Goal: Task Accomplishment & Management: Manage account settings

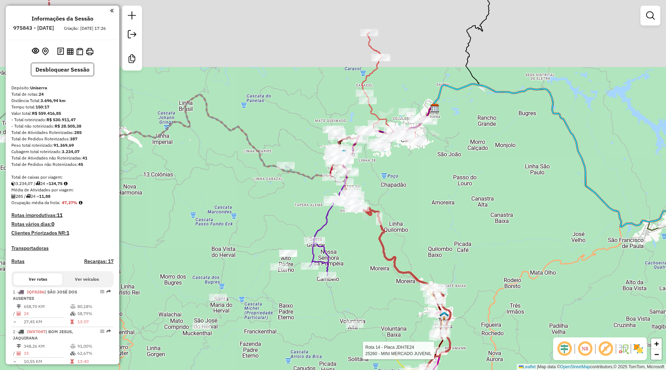
scroll to position [746, 0]
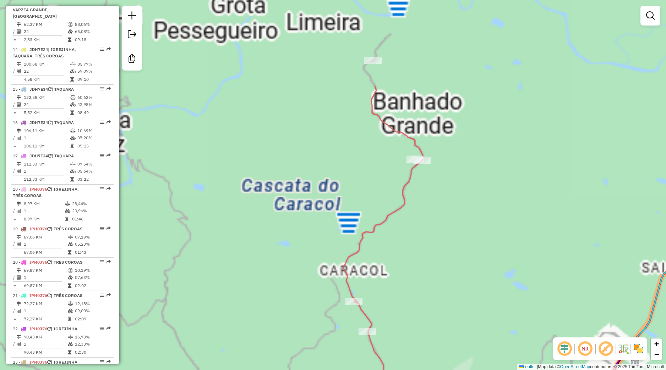
drag, startPoint x: 391, startPoint y: 92, endPoint x: 420, endPoint y: 221, distance: 132.5
click at [420, 221] on div "Rota 14 - Placa JDH7E24 25260 - MINI MERCADO JUVENIL Janela de atendimento Grad…" at bounding box center [333, 185] width 666 height 370
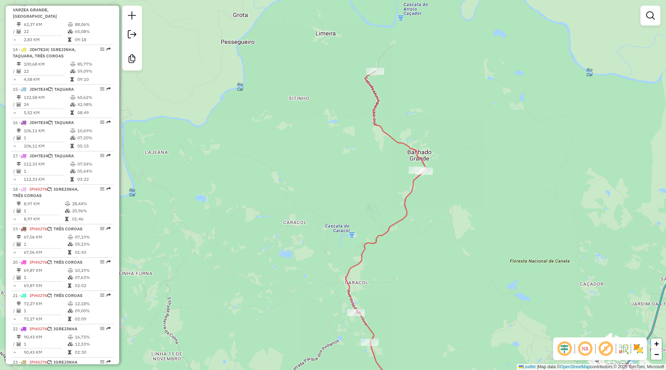
drag, startPoint x: 404, startPoint y: 242, endPoint x: 392, endPoint y: 198, distance: 45.4
click at [392, 198] on div "Rota 14 - Placa JDH7E24 25260 - MINI MERCADO JUVENIL Rota 8 - Placa ISJ6056 975…" at bounding box center [333, 185] width 666 height 370
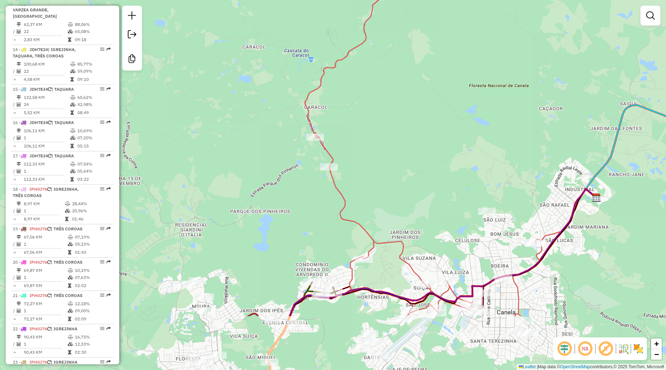
drag, startPoint x: 407, startPoint y: 350, endPoint x: 380, endPoint y: 260, distance: 94.2
click at [380, 260] on div "Rota 14 - Placa JDH7E24 25260 - MINI MERCADO JUVENIL Janela de atendimento Grad…" at bounding box center [333, 185] width 666 height 370
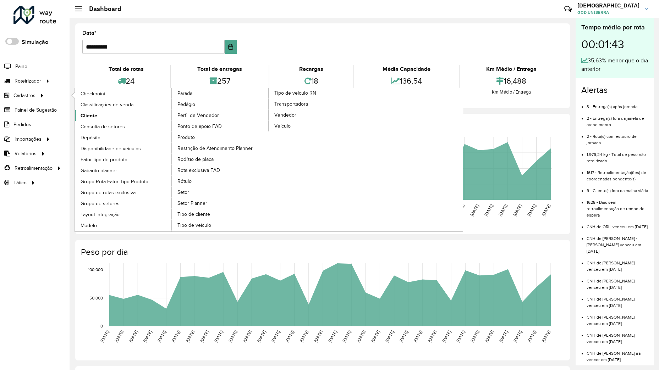
click at [92, 112] on span "Cliente" at bounding box center [89, 115] width 17 height 7
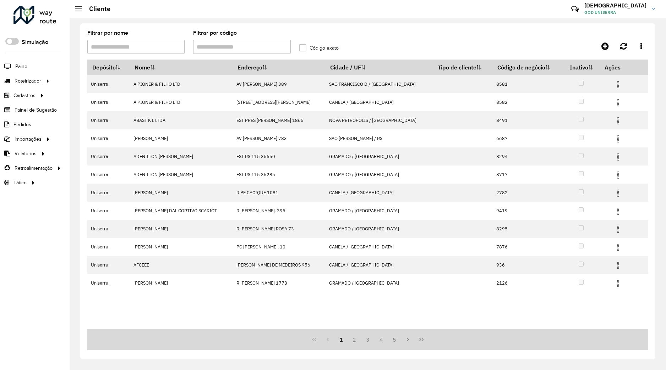
click at [222, 48] on input "Filtrar por código" at bounding box center [241, 47] width 97 height 14
type input "*****"
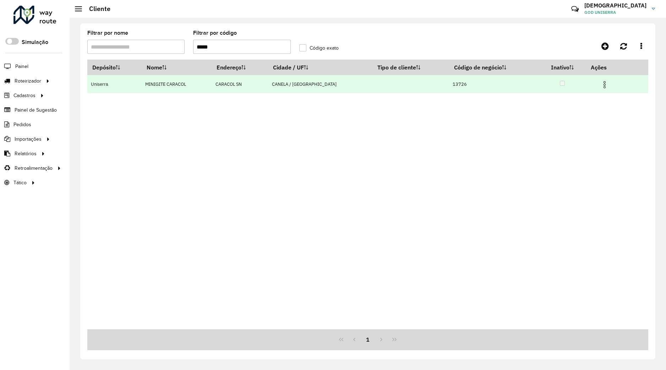
click at [604, 88] on img at bounding box center [604, 85] width 9 height 9
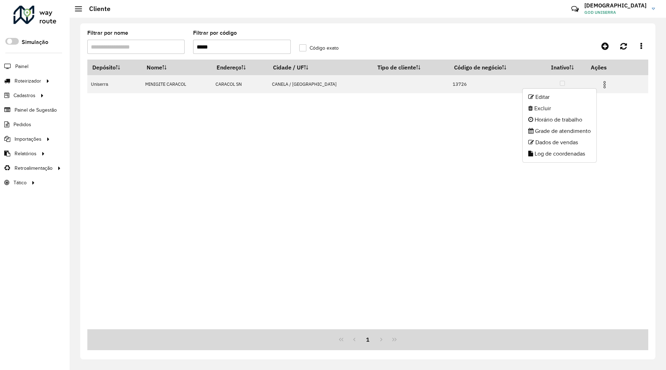
click at [598, 96] on div "Depósito Nome Endereço Cidade / UF Tipo de cliente Código de negócio Inativo Aç…" at bounding box center [367, 195] width 561 height 270
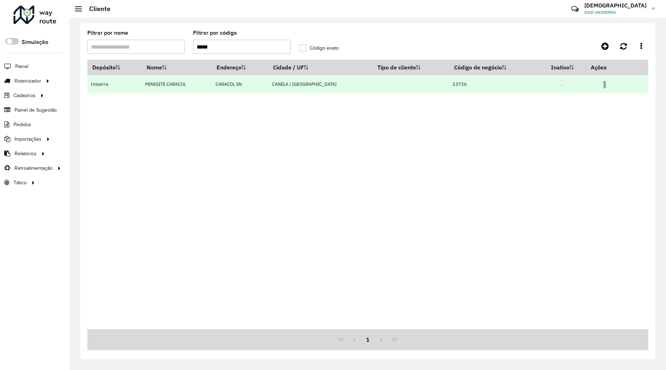
click at [600, 89] on img at bounding box center [604, 85] width 9 height 9
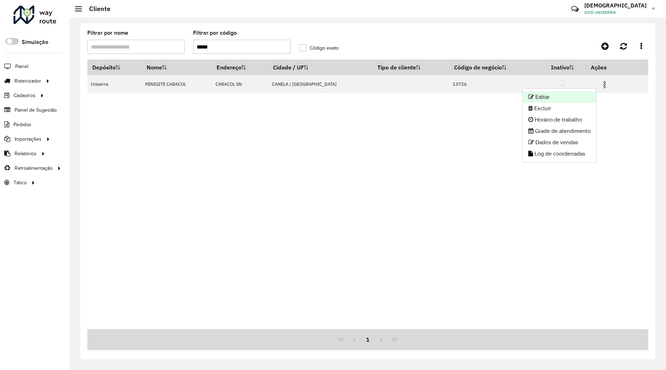
click at [574, 99] on li "Editar" at bounding box center [559, 97] width 74 height 11
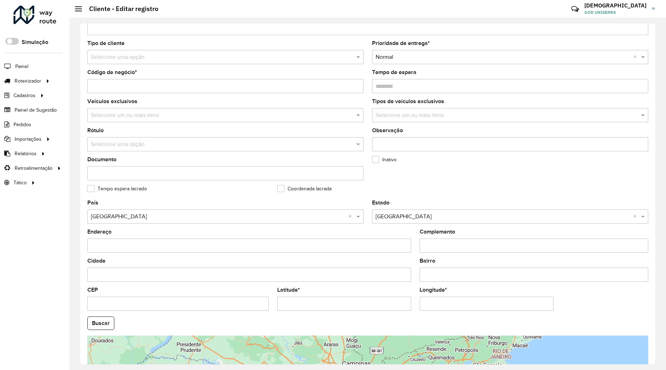
scroll to position [152, 0]
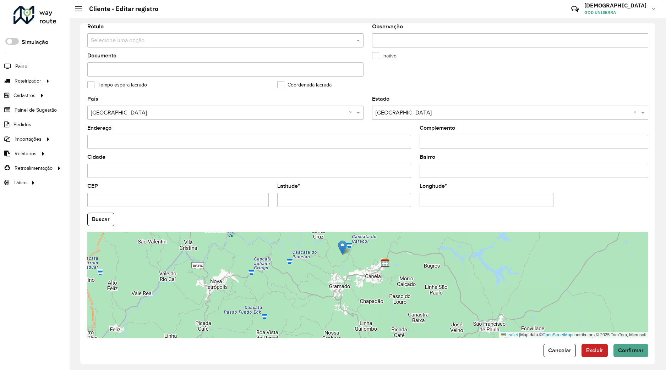
drag, startPoint x: 377, startPoint y: 272, endPoint x: 341, endPoint y: 248, distance: 43.5
click at [341, 248] on img at bounding box center [342, 248] width 9 height 15
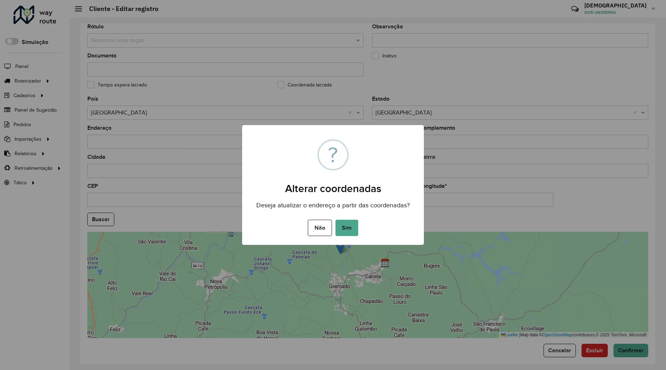
click at [322, 220] on div "Não No Sim" at bounding box center [333, 228] width 182 height 20
click at [329, 231] on button "Não" at bounding box center [320, 228] width 24 height 16
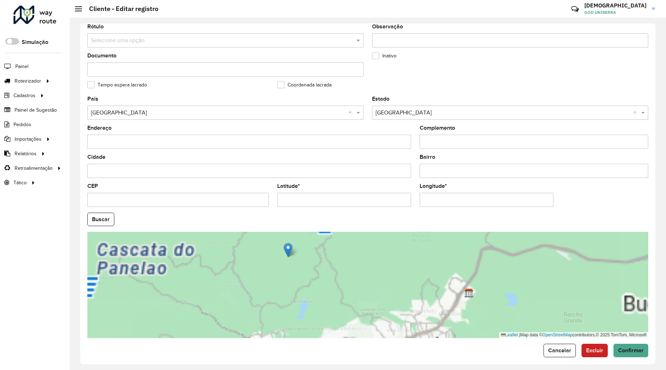
drag, startPoint x: 360, startPoint y: 251, endPoint x: 359, endPoint y: 282, distance: 31.2
click at [359, 282] on div "Leaflet | Map data © OpenStreetMap contributors,© 2025 TomTom, Microsoft" at bounding box center [367, 285] width 561 height 106
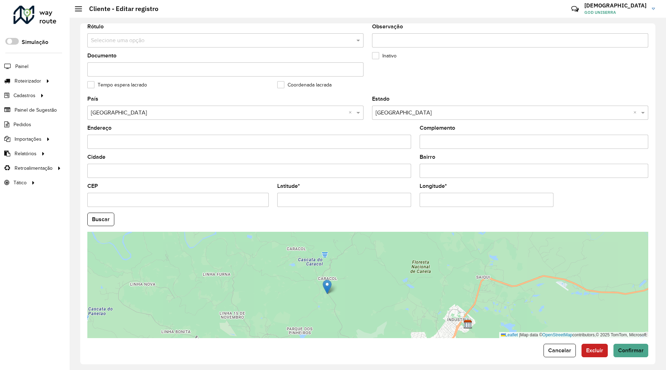
drag, startPoint x: 287, startPoint y: 277, endPoint x: 327, endPoint y: 283, distance: 40.5
click at [327, 283] on img at bounding box center [326, 287] width 9 height 15
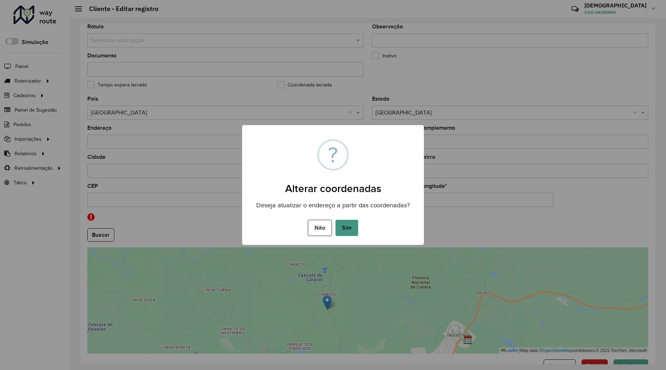
click at [352, 231] on button "Sim" at bounding box center [346, 228] width 23 height 16
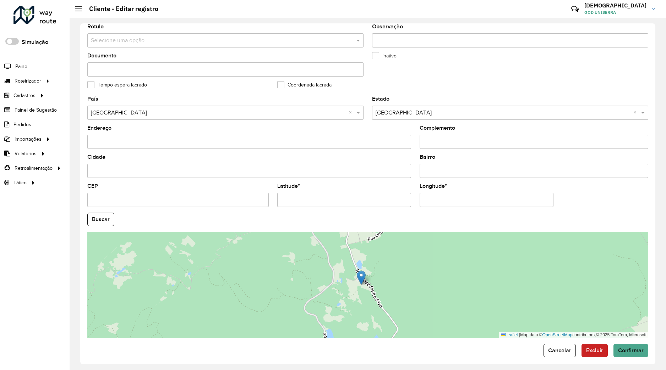
scroll to position [155, 0]
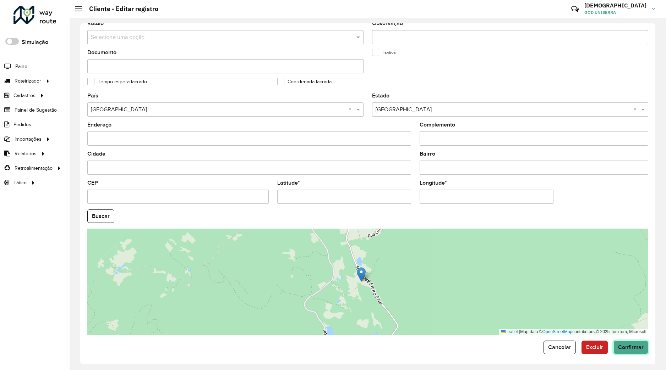
click at [624, 347] on span "Confirmar" at bounding box center [631, 347] width 26 height 6
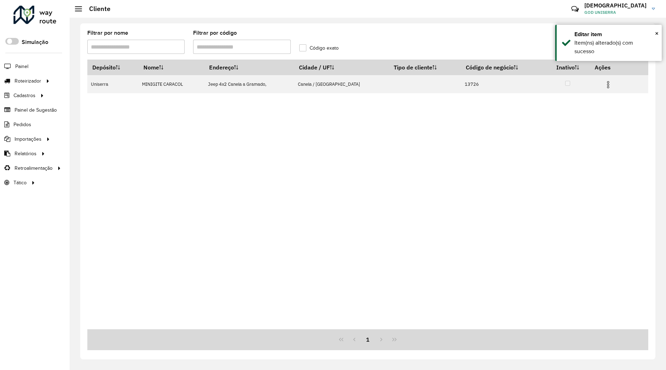
click at [252, 51] on input "Filtrar por código" at bounding box center [241, 47] width 97 height 14
click at [252, 50] on input "Filtrar por código" at bounding box center [241, 47] width 97 height 14
type input "*****"
